Goal: Complete application form

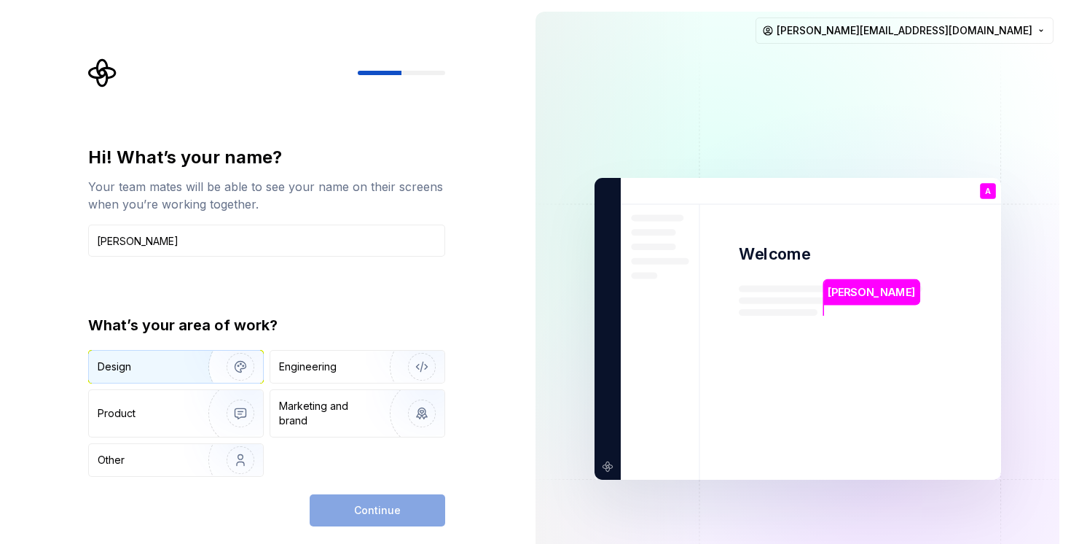
type input "[PERSON_NAME]"
click at [181, 365] on div "Design" at bounding box center [144, 366] width 92 height 15
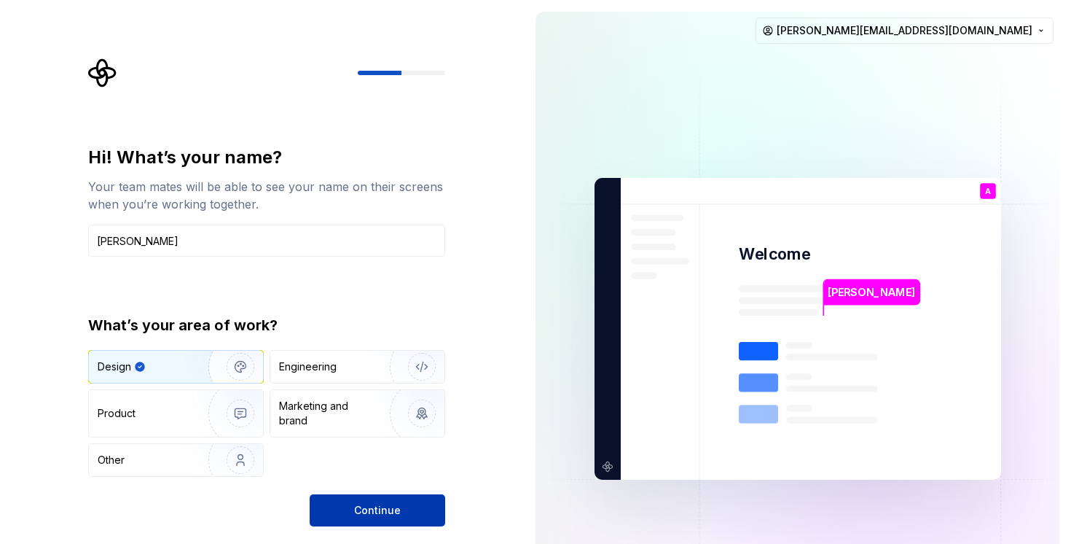
click at [375, 495] on button "Continue" at bounding box center [378, 510] width 136 height 32
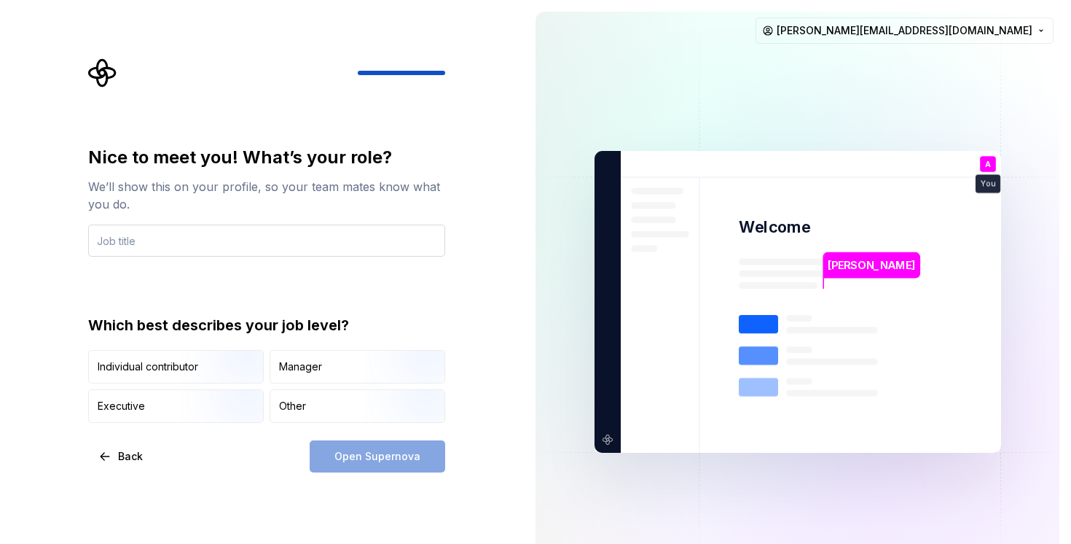
click at [130, 246] on input "text" at bounding box center [266, 240] width 357 height 32
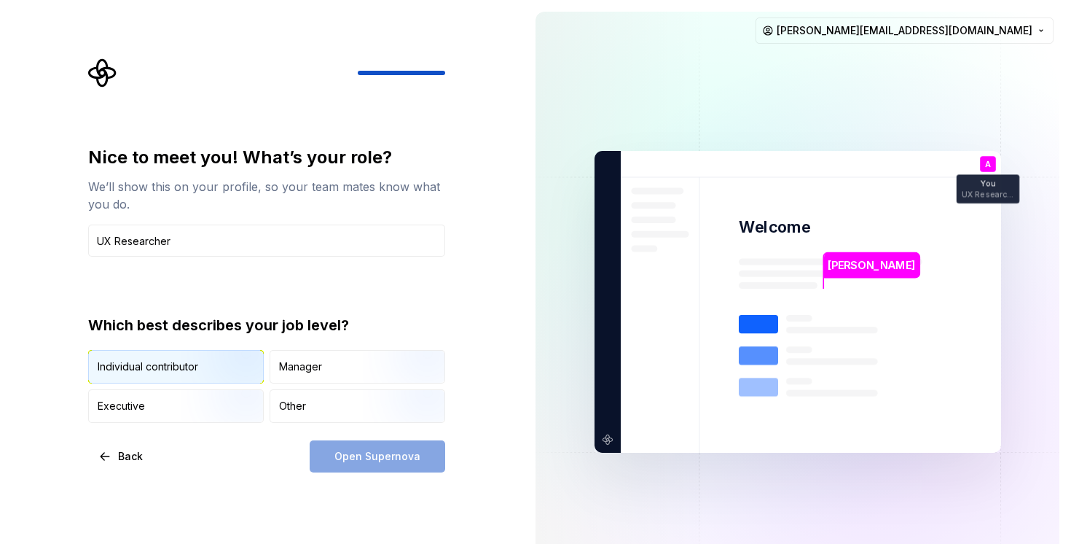
type input "UX Researcher"
click at [173, 367] on div "Individual contributor" at bounding box center [148, 366] width 101 height 15
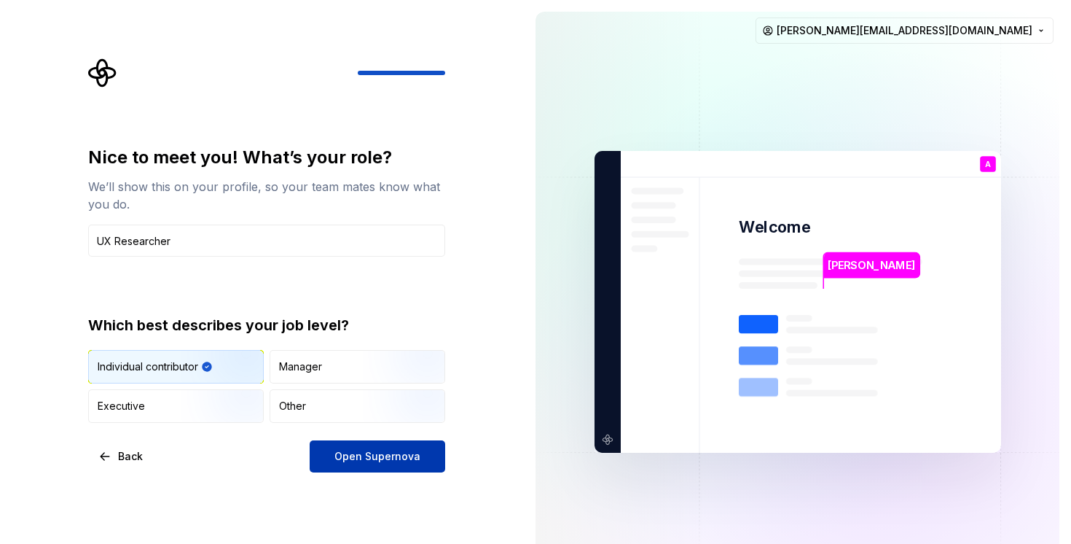
click at [350, 458] on span "Open Supernova" at bounding box center [378, 456] width 86 height 15
